Goal: Task Accomplishment & Management: Manage account settings

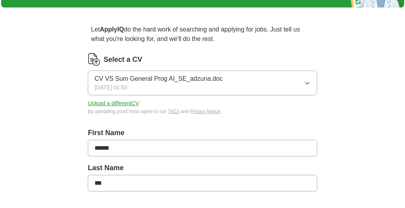
scroll to position [52, 0]
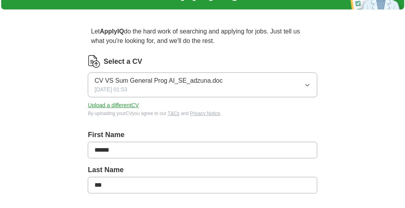
click at [127, 104] on button "Upload a different CV" at bounding box center [113, 105] width 51 height 8
click at [301, 86] on button "0 CV VS Sum General Prog AI_SE_adzuna.doc [DATE] 12:03" at bounding box center [202, 84] width 229 height 25
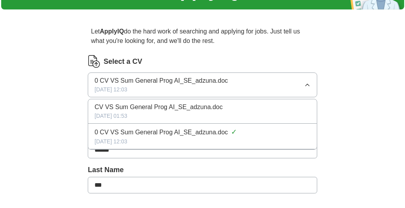
click at [191, 103] on span "CV VS Sum General Prog AI_SE_adzuna.doc" at bounding box center [158, 106] width 128 height 9
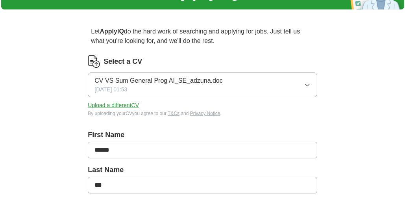
click at [178, 113] on link "T&Cs" at bounding box center [174, 114] width 12 height 6
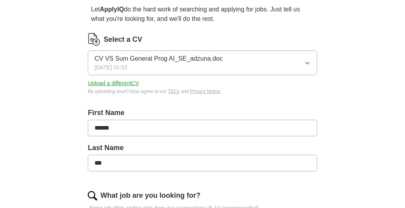
scroll to position [79, 0]
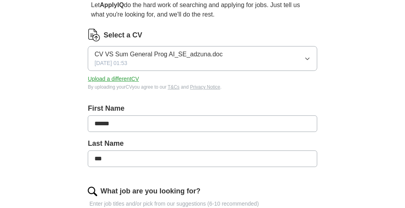
click at [307, 61] on icon "button" at bounding box center [307, 58] width 6 height 6
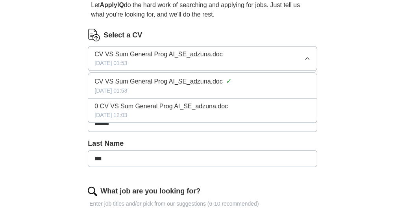
click at [249, 102] on div "0 CV VS Sum General Prog AI_SE_adzuna.doc" at bounding box center [202, 106] width 216 height 9
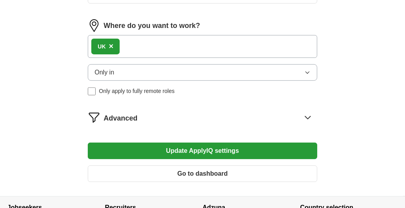
scroll to position [472, 0]
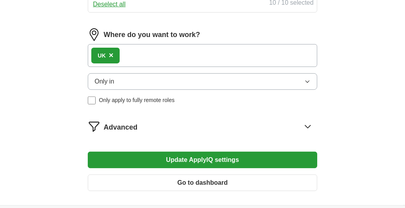
click at [295, 78] on button "Only in" at bounding box center [202, 81] width 229 height 17
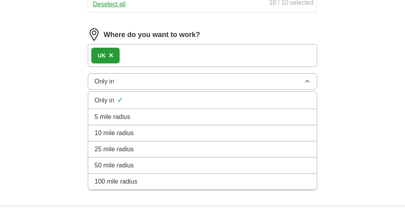
click at [295, 79] on button "Only in" at bounding box center [202, 81] width 229 height 17
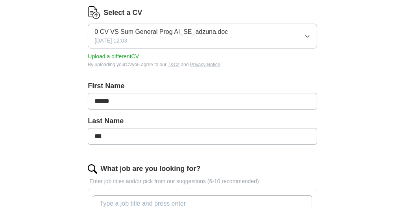
scroll to position [105, 0]
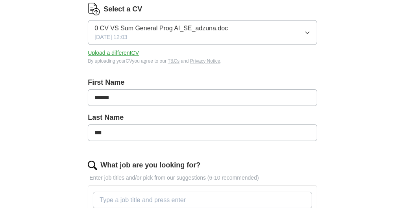
click at [236, 35] on button "0 CV VS Sum General Prog AI_SE_adzuna.doc [DATE] 12:03" at bounding box center [202, 32] width 229 height 25
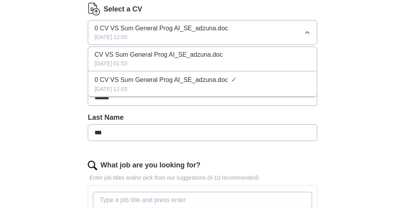
click at [236, 33] on button "0 CV VS Sum General Prog AI_SE_adzuna.doc [DATE] 12:03" at bounding box center [202, 32] width 229 height 25
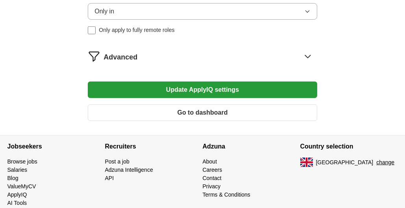
scroll to position [551, 0]
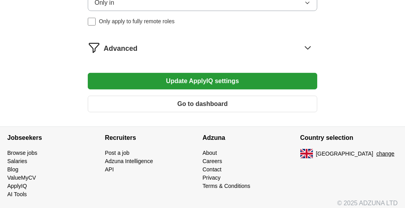
click at [236, 76] on button "Update ApplyIQ settings" at bounding box center [202, 81] width 229 height 17
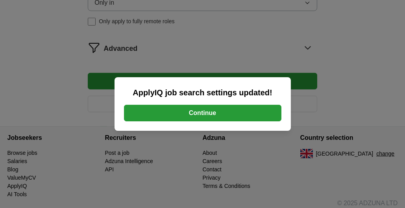
click at [196, 113] on button "Continue" at bounding box center [202, 113] width 157 height 17
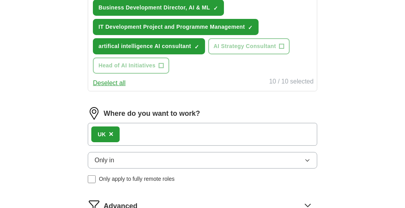
scroll to position [513, 0]
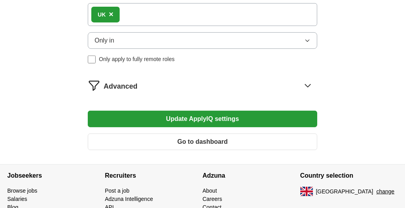
click at [304, 86] on icon at bounding box center [307, 85] width 13 height 13
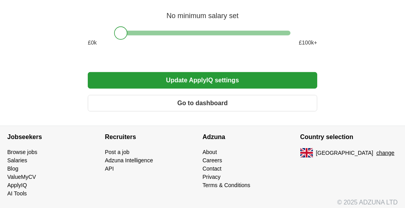
scroll to position [632, 0]
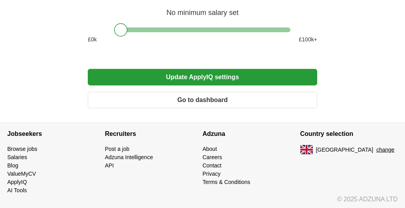
click at [210, 95] on button "Go to dashboard" at bounding box center [202, 100] width 229 height 17
